Goal: Transaction & Acquisition: Subscribe to service/newsletter

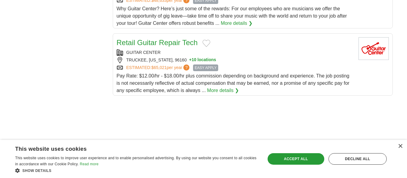
scroll to position [757, 0]
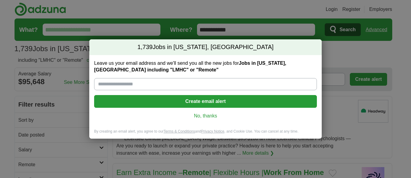
click at [140, 82] on input "Leave us your email address and we'll send you all the new jobs for Jobs in Mon…" at bounding box center [205, 84] width 223 height 12
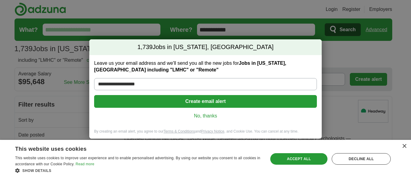
type input "**********"
click at [151, 101] on button "Create email alert" at bounding box center [205, 101] width 223 height 13
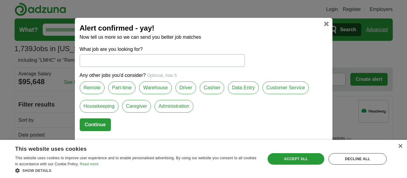
click at [94, 86] on label "Remote" at bounding box center [92, 87] width 25 height 13
click at [115, 61] on input "What job are you looking for?" at bounding box center [162, 60] width 165 height 13
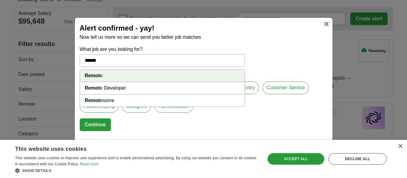
scroll to position [91, 0]
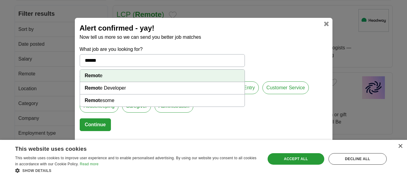
type input "******"
click at [95, 126] on button "Continue" at bounding box center [95, 124] width 31 height 13
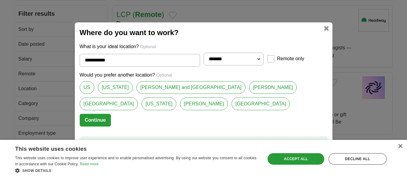
click at [260, 59] on select "**********" at bounding box center [234, 59] width 60 height 13
click at [110, 88] on link "[US_STATE]" at bounding box center [115, 87] width 35 height 13
type input "*******"
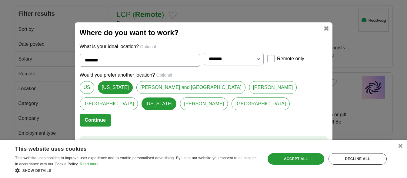
click at [98, 121] on button "Continue" at bounding box center [95, 120] width 31 height 13
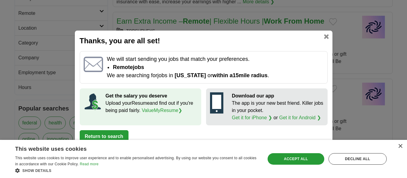
scroll to position [212, 0]
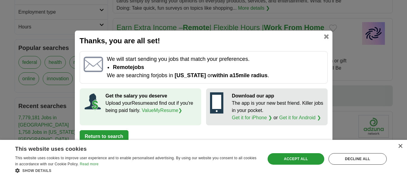
click at [329, 38] on link at bounding box center [326, 36] width 5 height 5
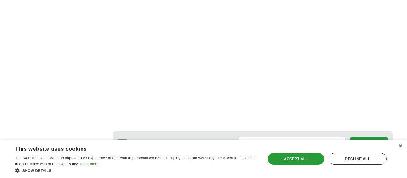
scroll to position [1121, 0]
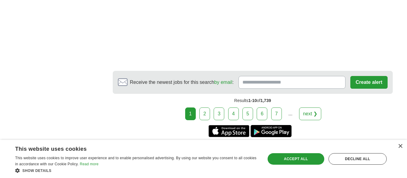
click at [206, 115] on link "2" at bounding box center [204, 114] width 11 height 13
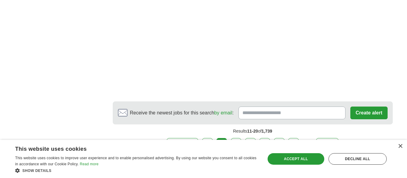
scroll to position [1151, 0]
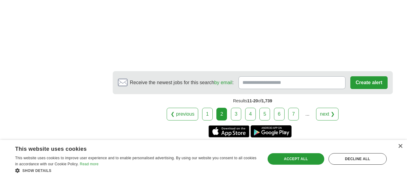
click at [237, 108] on link "3" at bounding box center [236, 114] width 11 height 13
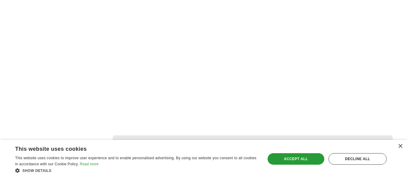
scroll to position [1060, 0]
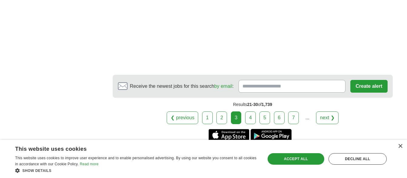
click at [253, 118] on link "4" at bounding box center [250, 117] width 11 height 13
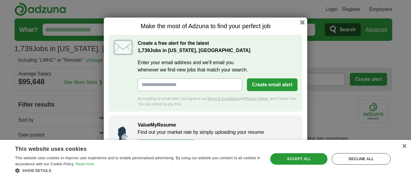
click at [172, 86] on input "Enter your email address and we'll email you whenever we find new jobs that mat…" at bounding box center [190, 84] width 105 height 13
type input "**********"
click at [270, 81] on button "Create email alert" at bounding box center [272, 84] width 51 height 13
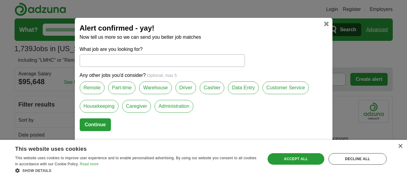
click at [87, 88] on label "Remote" at bounding box center [92, 87] width 25 height 13
click at [123, 89] on label "Part-time" at bounding box center [122, 87] width 28 height 13
click at [298, 89] on label "Customer Service" at bounding box center [285, 87] width 46 height 13
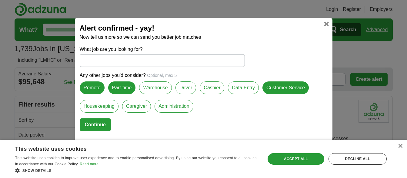
click at [173, 106] on label "Administration" at bounding box center [174, 106] width 38 height 13
click at [99, 127] on button "Continue" at bounding box center [95, 124] width 31 height 13
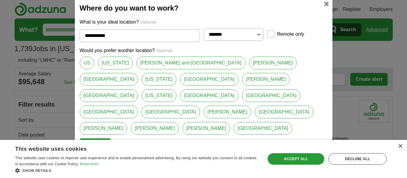
click at [149, 42] on input "**********" at bounding box center [140, 35] width 120 height 13
type input "*"
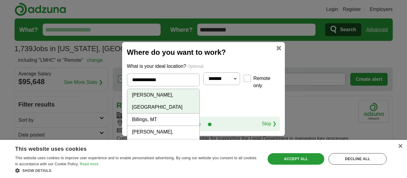
type input "**********"
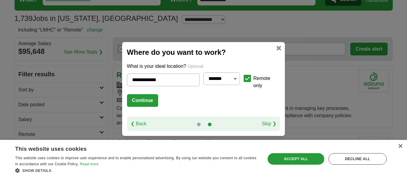
scroll to position [91, 0]
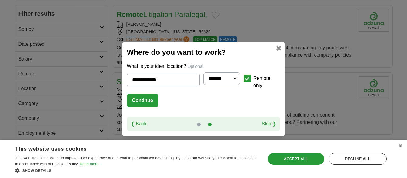
click at [132, 100] on button "Continue" at bounding box center [142, 100] width 31 height 13
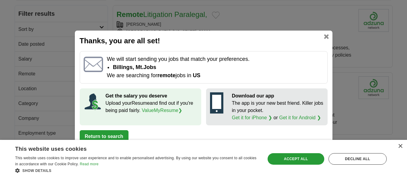
click at [114, 136] on button "Return to search" at bounding box center [104, 136] width 49 height 13
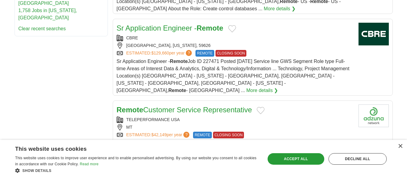
scroll to position [424, 0]
